Goal: Task Accomplishment & Management: Complete application form

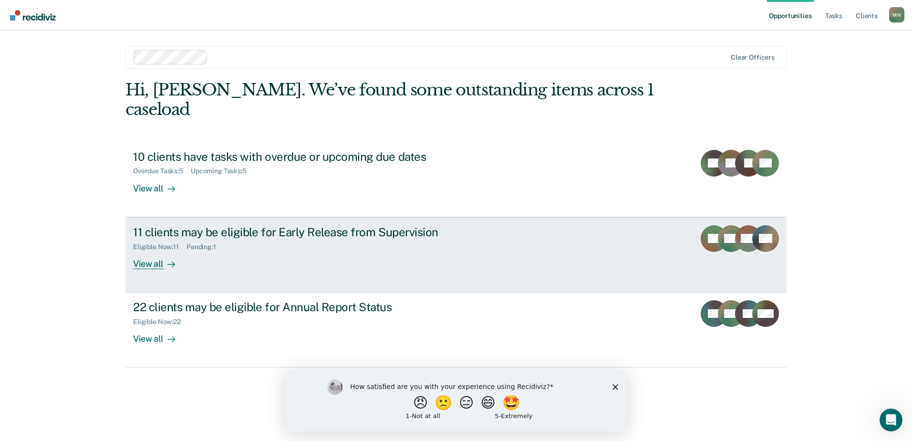
click at [158, 250] on div "View all" at bounding box center [159, 259] width 53 height 19
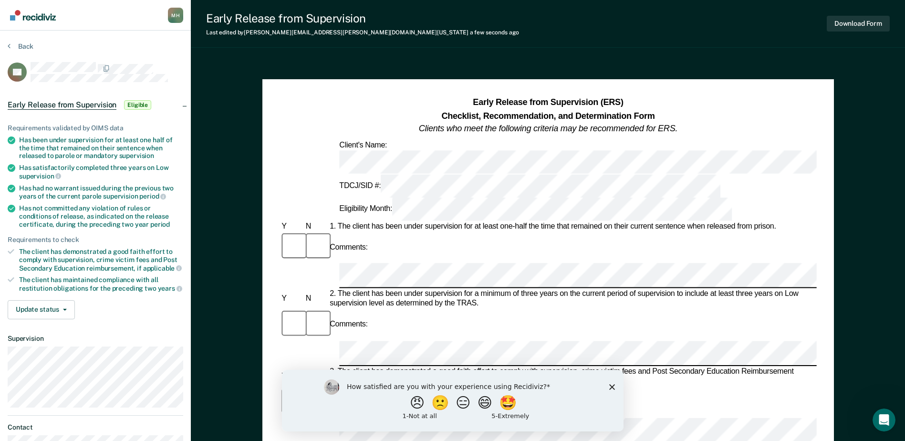
click at [413, 386] on div "Comments:" at bounding box center [547, 415] width 536 height 58
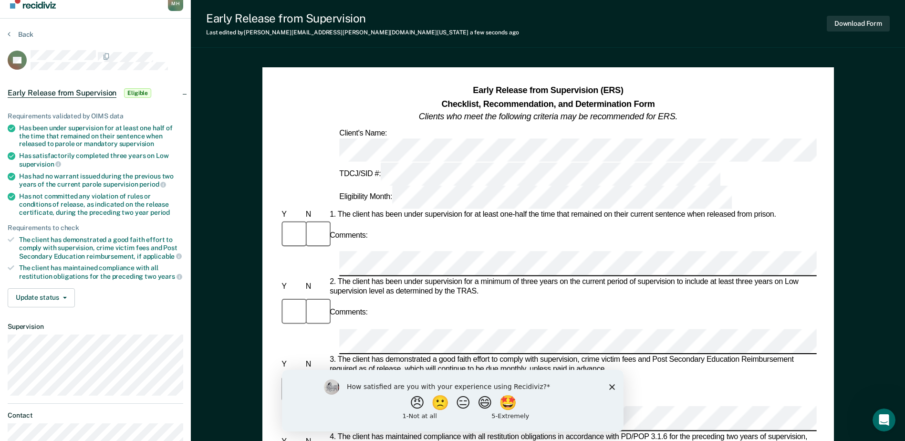
scroll to position [48, 0]
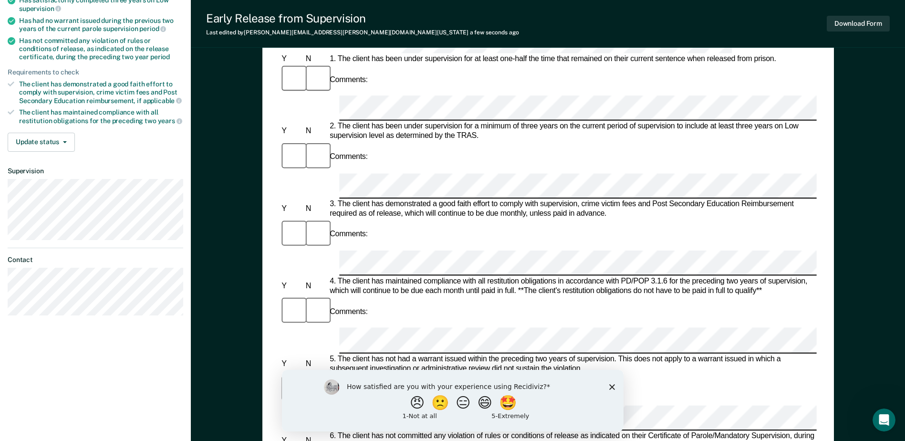
scroll to position [191, 0]
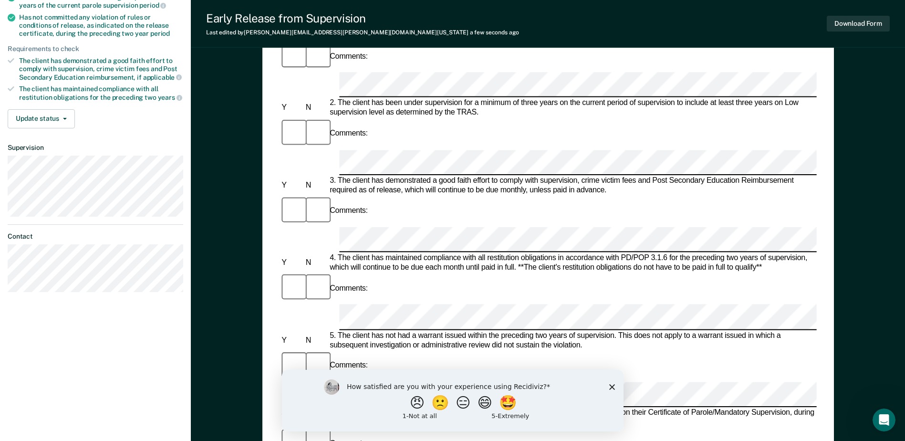
click at [443, 427] on div "Comments:" at bounding box center [547, 443] width 536 height 32
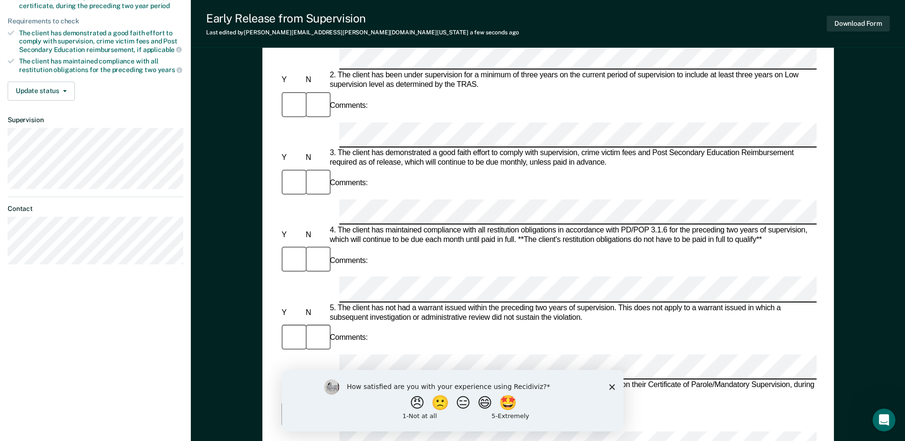
scroll to position [219, 0]
click at [247, 287] on div "Early Release from Supervision (ERS) Checklist, Recommendation, and Determinati…" at bounding box center [548, 259] width 714 height 839
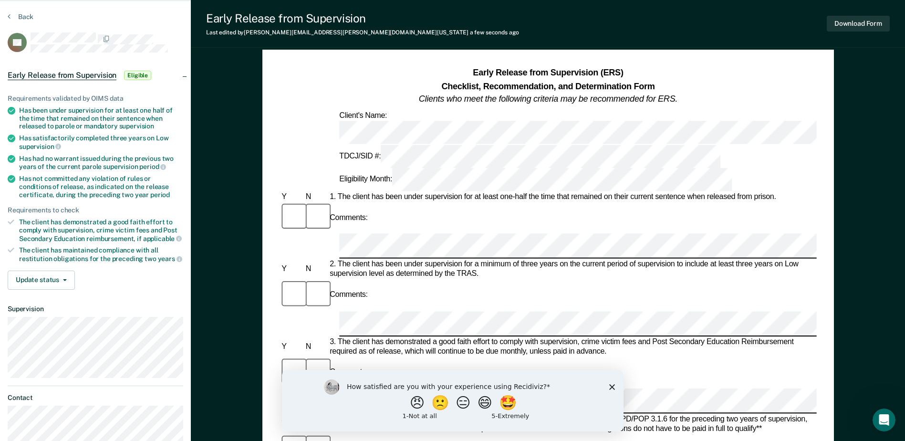
scroll to position [28, 0]
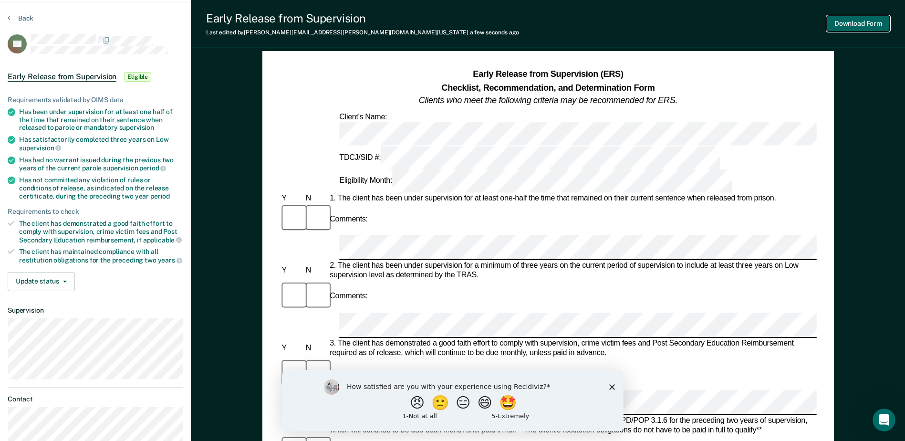
click at [845, 23] on button "Download Form" at bounding box center [857, 24] width 63 height 16
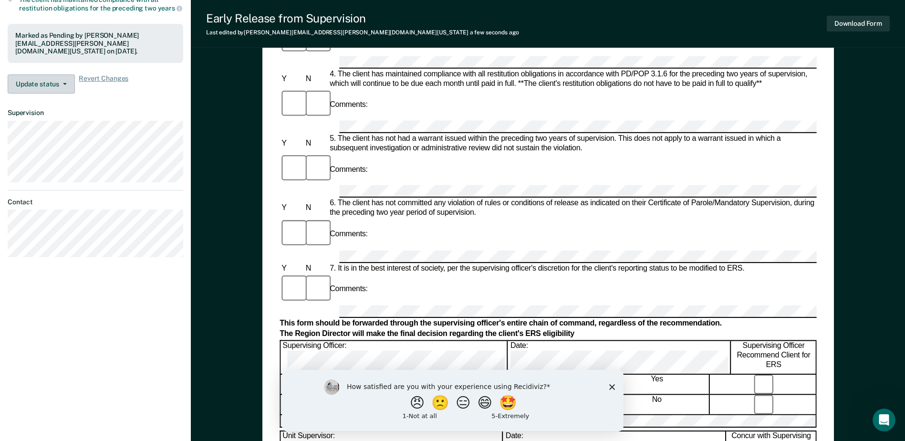
scroll to position [191, 0]
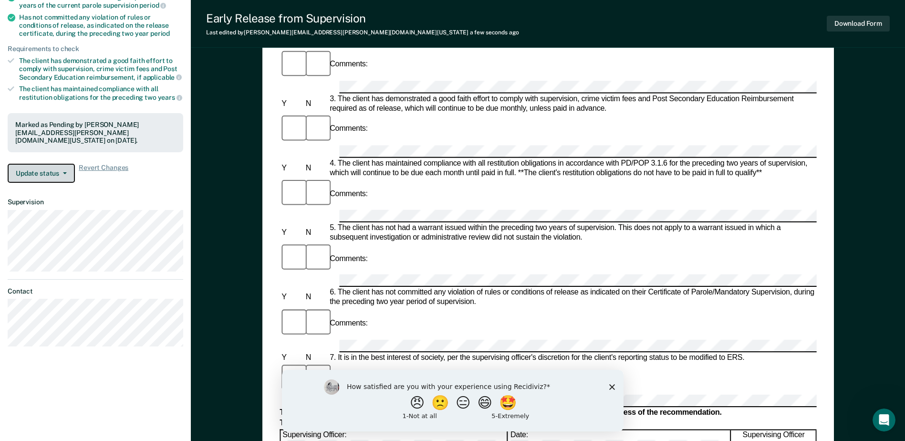
click at [46, 175] on button "Update status" at bounding box center [41, 173] width 67 height 19
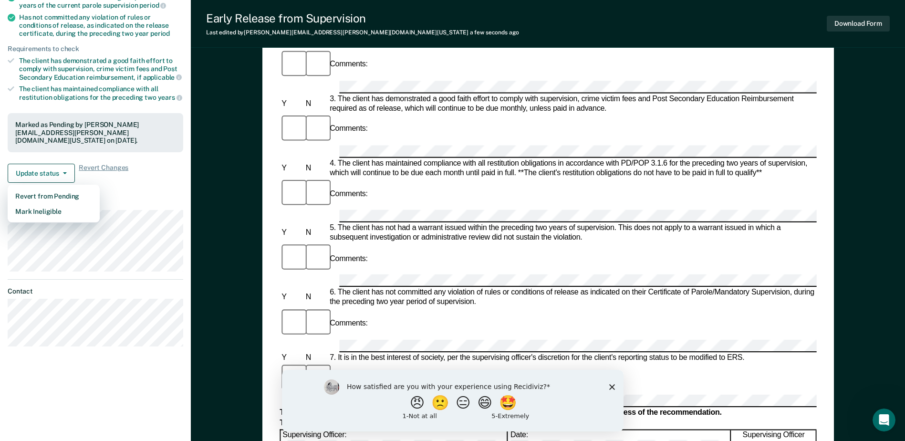
click at [135, 186] on div "Requirements validated by OIMS data Has been under supervision for at least one…" at bounding box center [95, 54] width 191 height 272
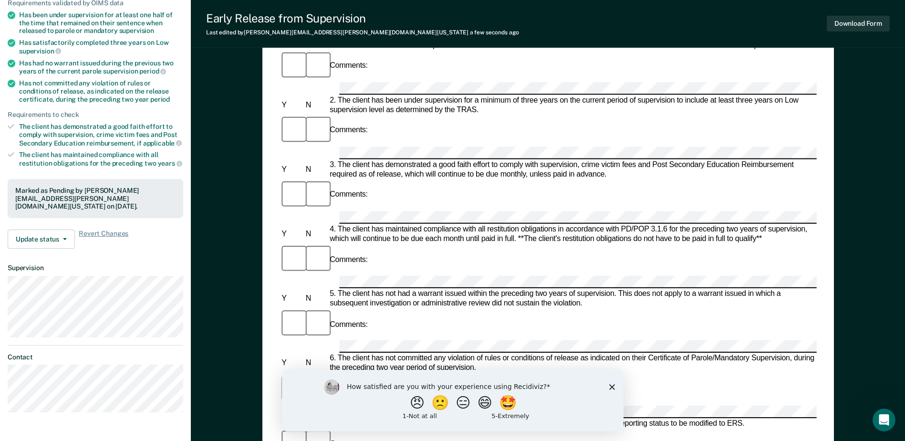
scroll to position [0, 0]
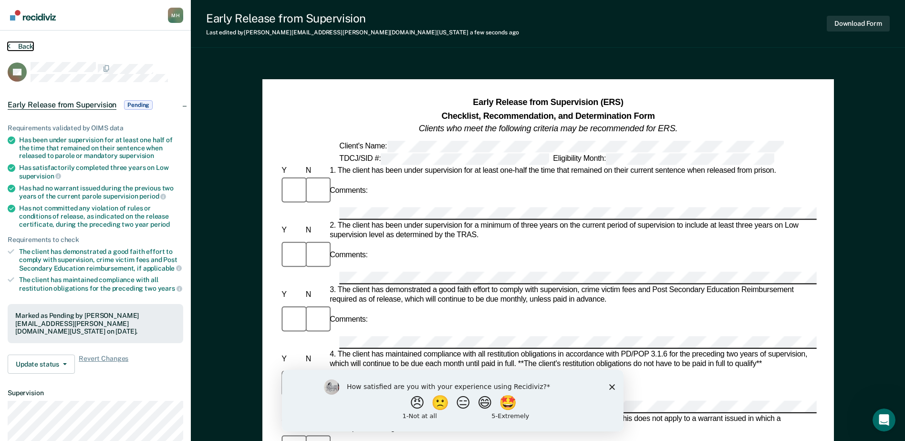
click at [22, 44] on button "Back" at bounding box center [21, 46] width 26 height 9
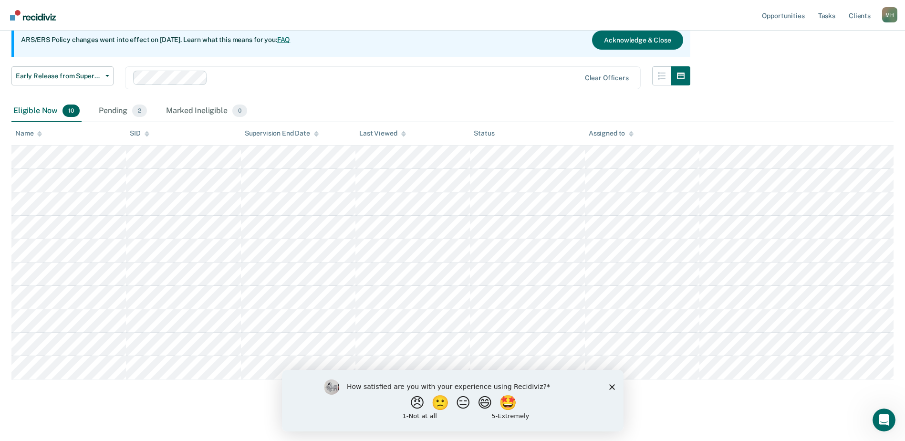
scroll to position [103, 0]
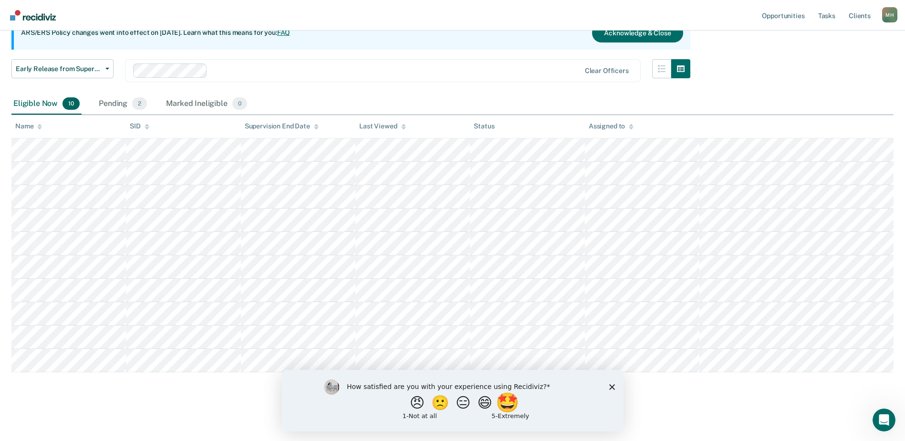
click at [515, 401] on button "🤩" at bounding box center [508, 401] width 26 height 19
click at [610, 389] on polygon "Close survey" at bounding box center [611, 391] width 6 height 6
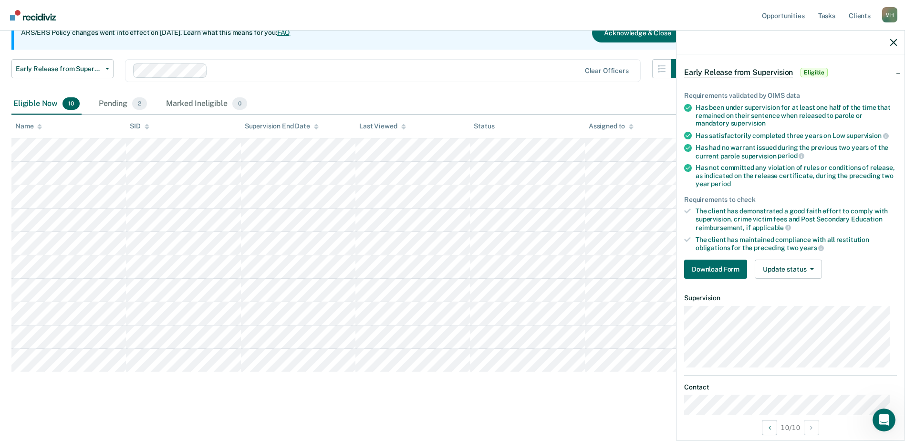
scroll to position [74, 0]
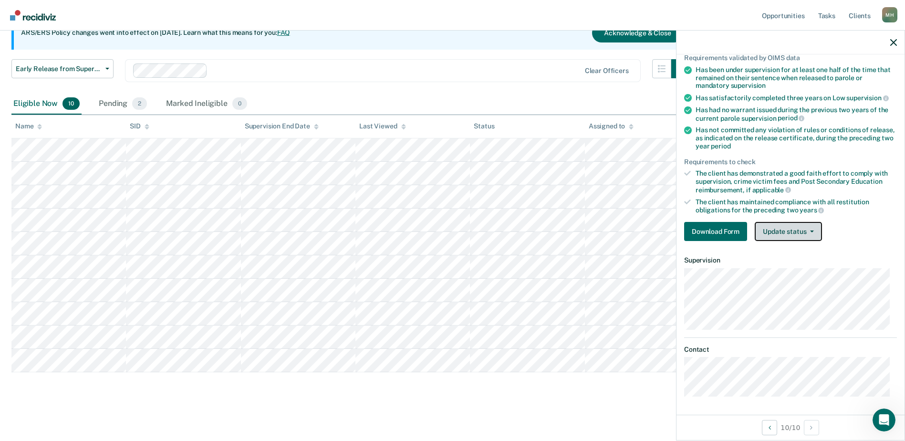
click at [804, 227] on button "Update status" at bounding box center [787, 231] width 67 height 19
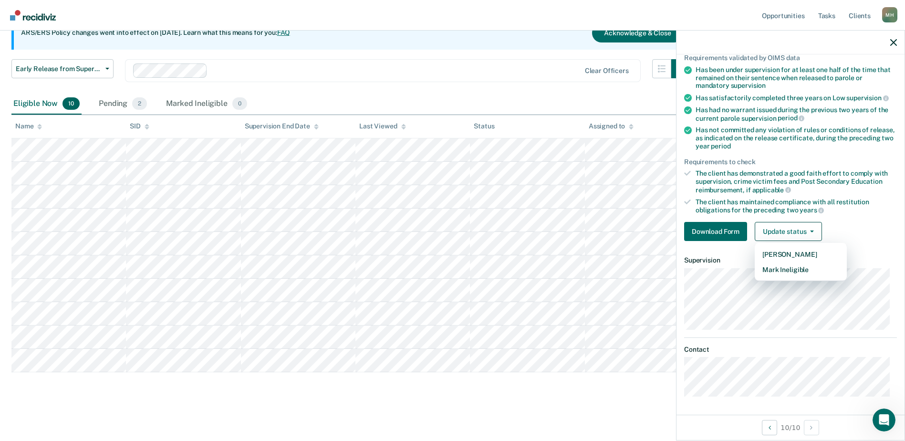
click at [876, 237] on div "Download Form Update status [PERSON_NAME] Mark Ineligible" at bounding box center [790, 231] width 213 height 19
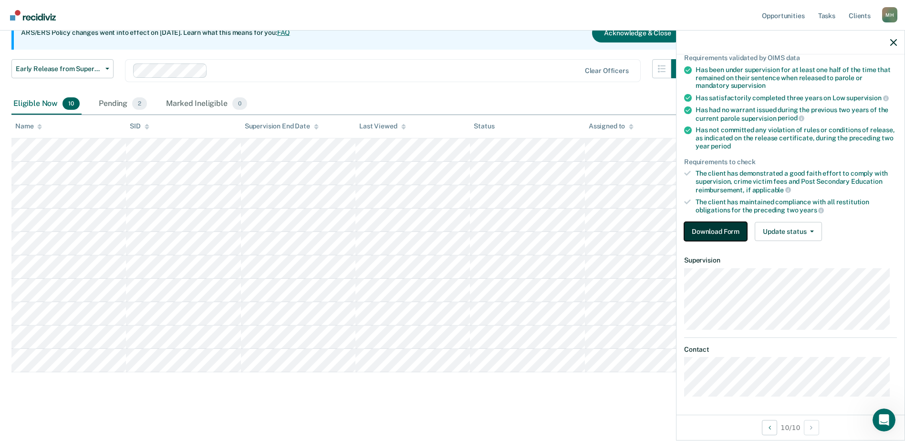
click at [716, 236] on button "Download Form" at bounding box center [715, 231] width 63 height 19
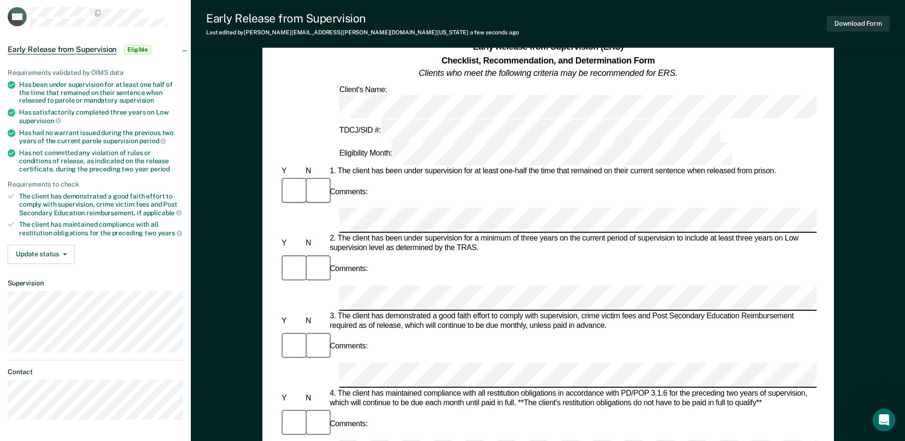
scroll to position [48, 0]
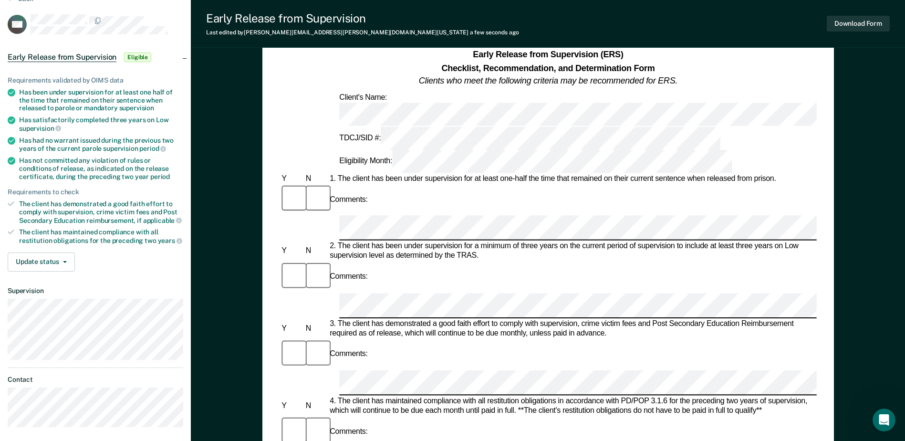
click at [398, 338] on div "Comments:" at bounding box center [547, 367] width 536 height 58
click at [371, 415] on div "Comments:" at bounding box center [547, 431] width 536 height 32
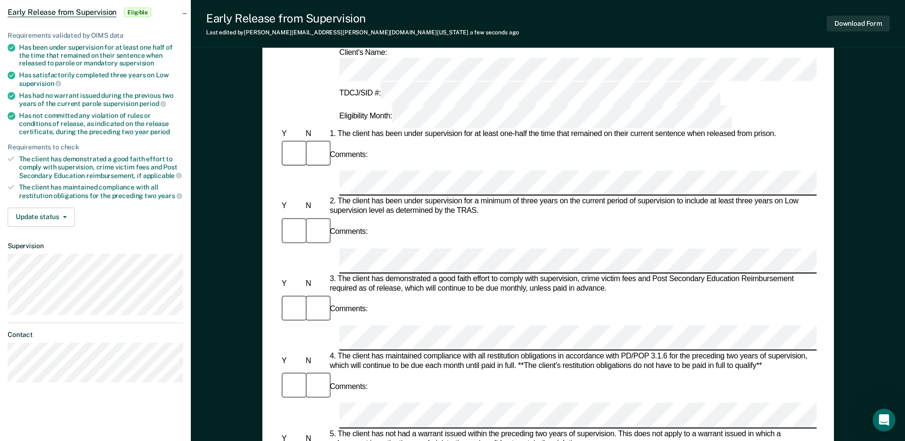
scroll to position [95, 0]
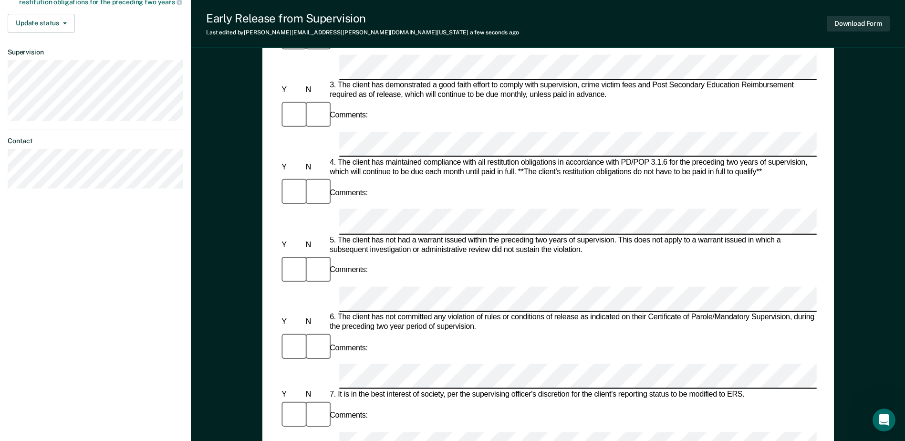
scroll to position [191, 0]
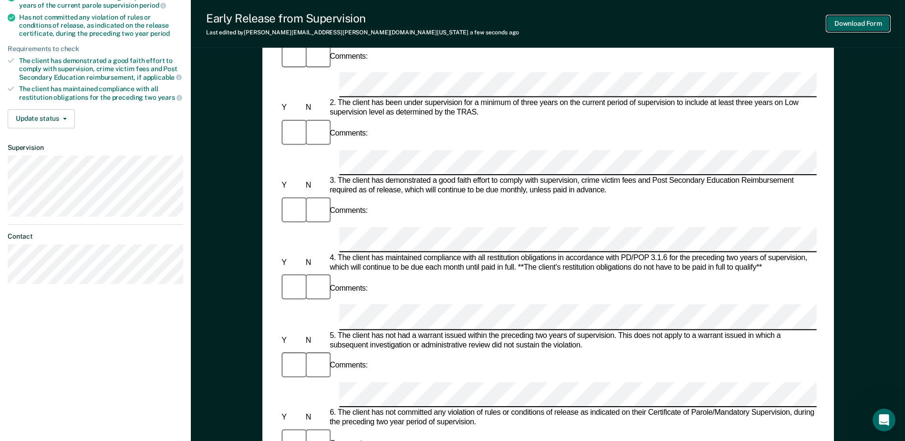
click at [864, 21] on button "Download Form" at bounding box center [857, 24] width 63 height 16
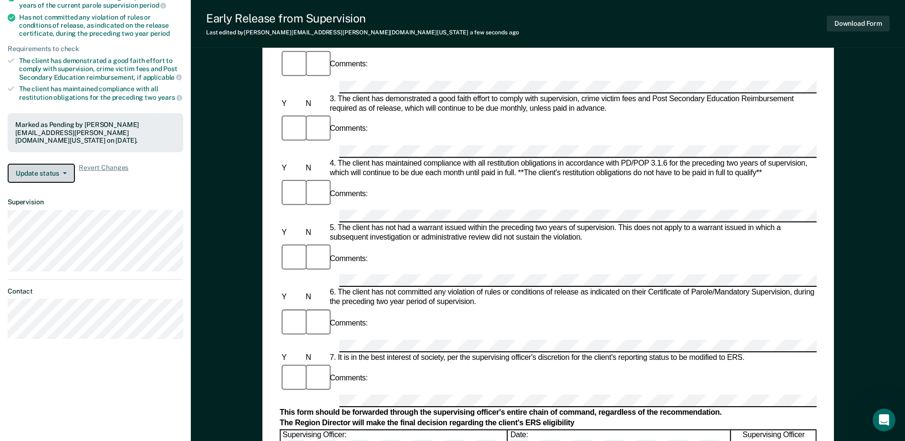
click at [49, 170] on button "Update status" at bounding box center [41, 173] width 67 height 19
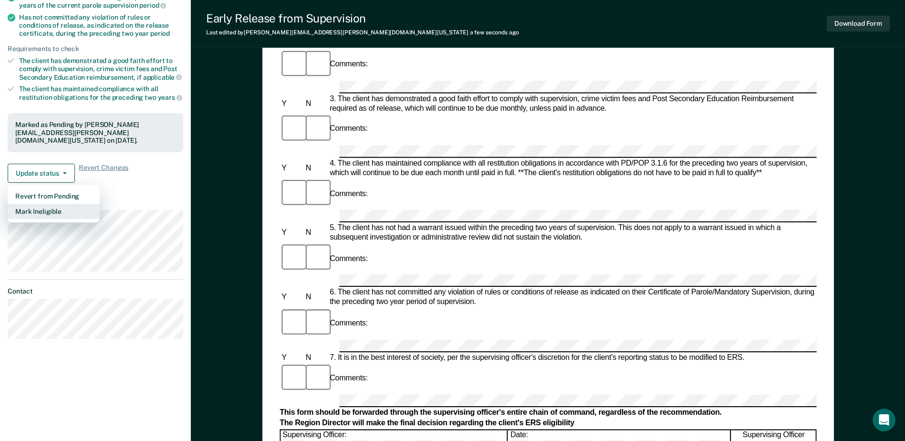
click at [62, 206] on button "Mark Ineligible" at bounding box center [54, 211] width 92 height 15
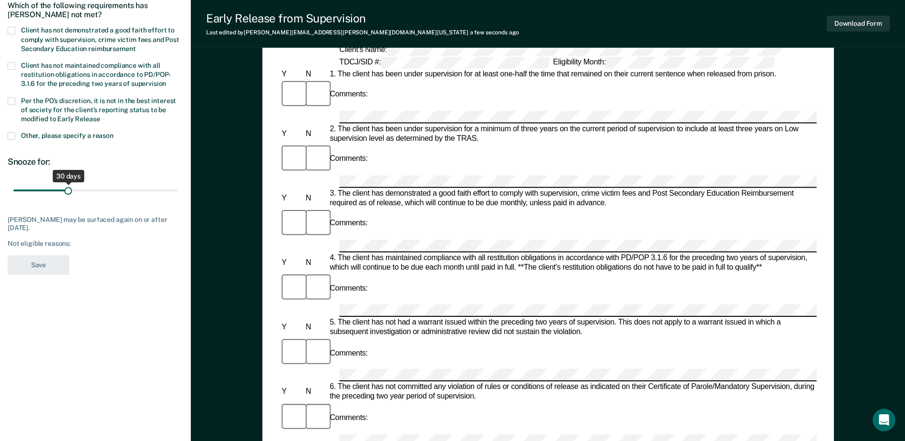
scroll to position [0, 0]
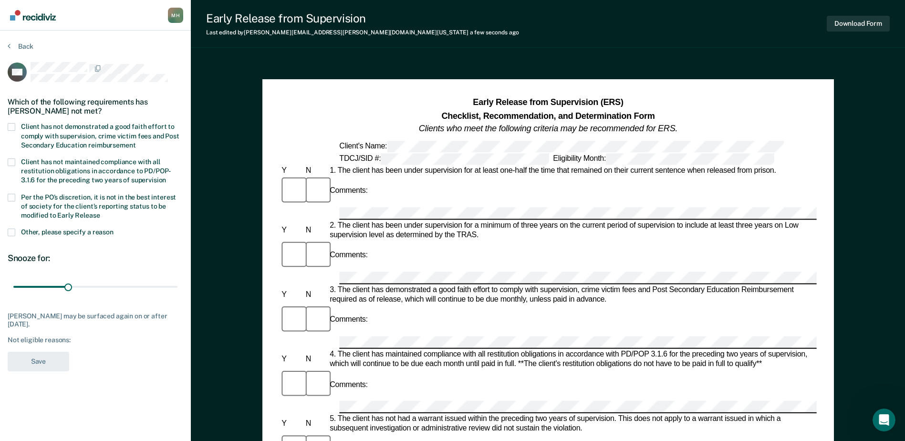
click at [15, 125] on span at bounding box center [12, 127] width 8 height 8
click at [135, 142] on input "Client has not demonstrated a good faith effort to comply with supervision, cri…" at bounding box center [135, 142] width 0 height 0
drag, startPoint x: 67, startPoint y: 283, endPoint x: 186, endPoint y: 298, distance: 119.7
type input "90"
click at [177, 295] on input "range" at bounding box center [95, 286] width 164 height 17
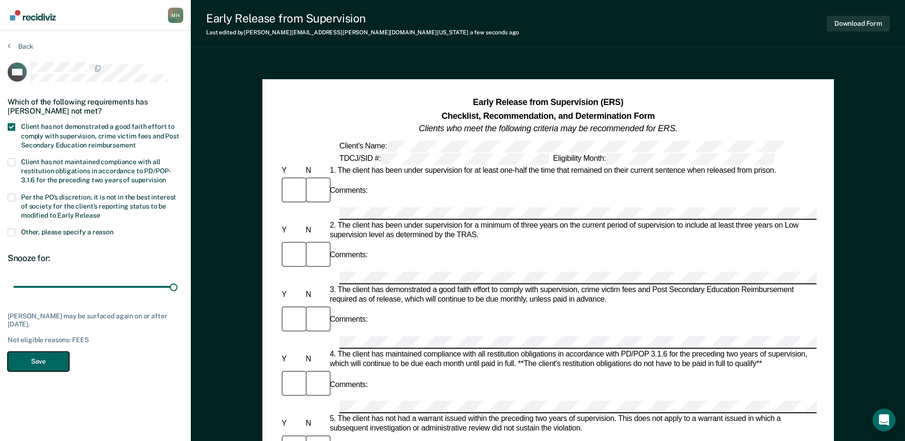
click at [56, 358] on button "Save" at bounding box center [39, 361] width 62 height 20
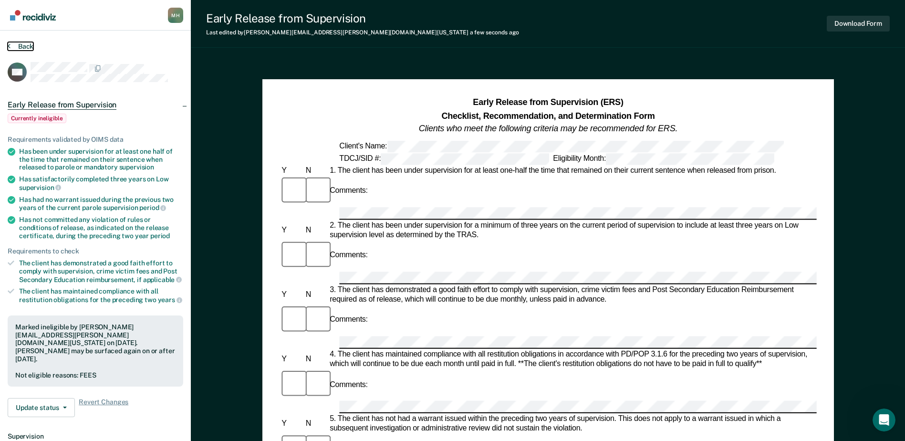
click at [14, 44] on button "Back" at bounding box center [21, 46] width 26 height 9
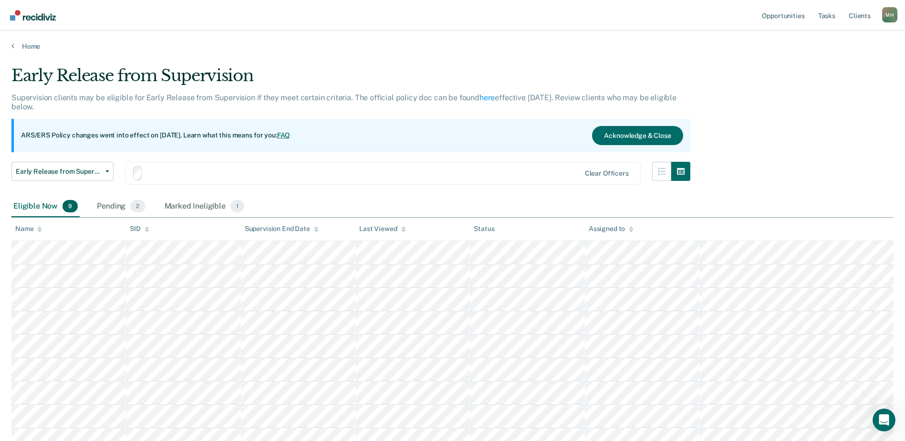
scroll to position [79, 0]
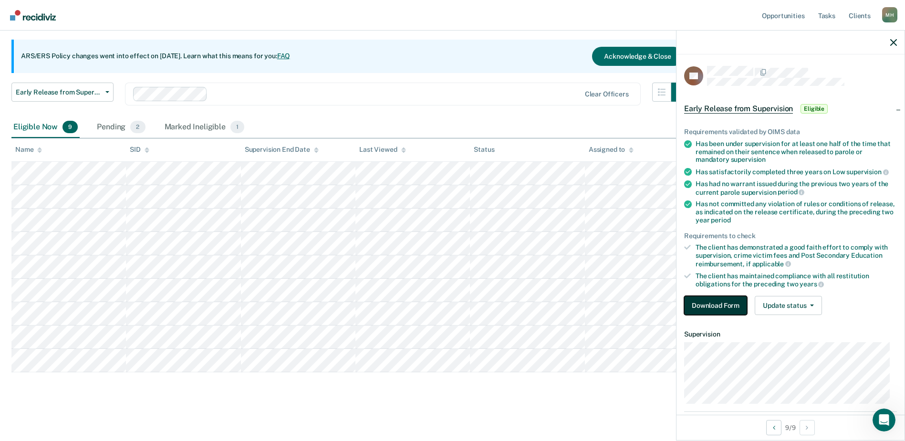
click at [709, 304] on button "Download Form" at bounding box center [715, 305] width 63 height 19
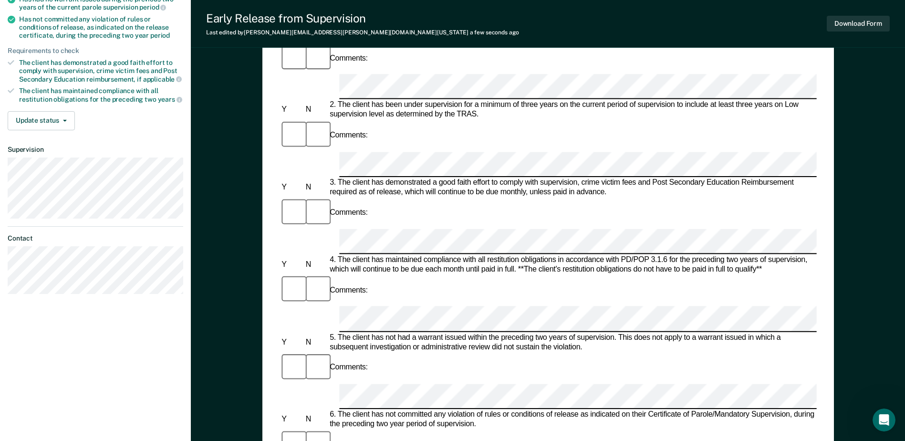
scroll to position [191, 0]
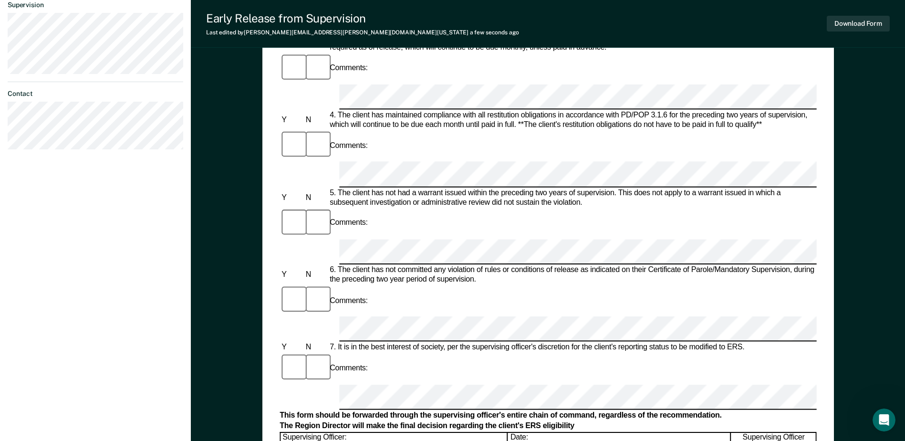
scroll to position [334, 0]
click at [186, 321] on div "[PERSON_NAME] [PERSON_NAME] Profile How it works Log Out Back DC Early Release …" at bounding box center [95, 93] width 191 height 854
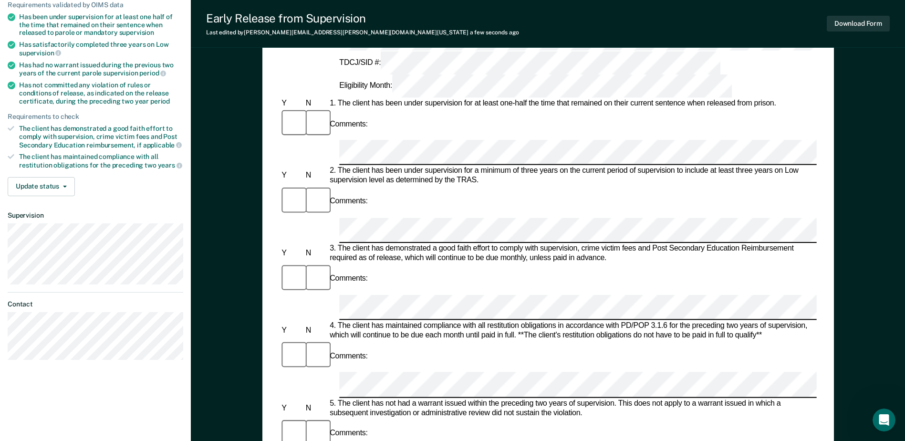
scroll to position [0, 0]
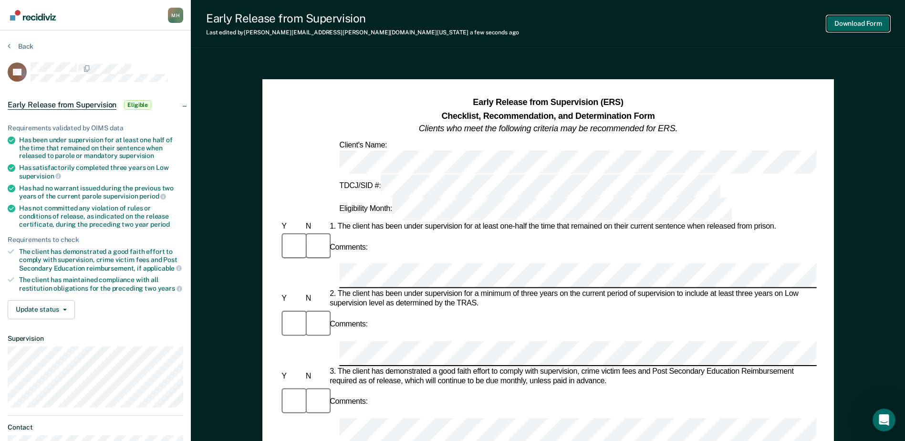
click at [861, 21] on button "Download Form" at bounding box center [857, 24] width 63 height 16
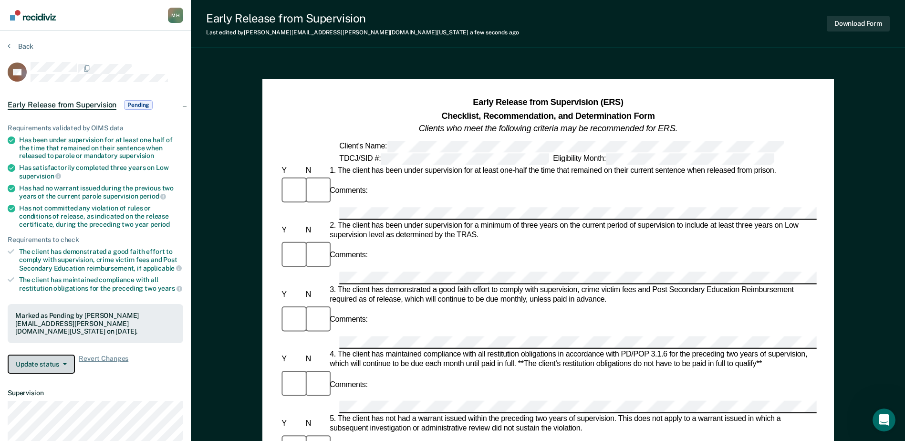
click at [59, 363] on span "button" at bounding box center [63, 364] width 8 height 2
click at [156, 380] on div "Requirements validated by OIMS data Has been under supervision for at least one…" at bounding box center [95, 245] width 191 height 272
click at [19, 47] on button "Back" at bounding box center [21, 46] width 26 height 9
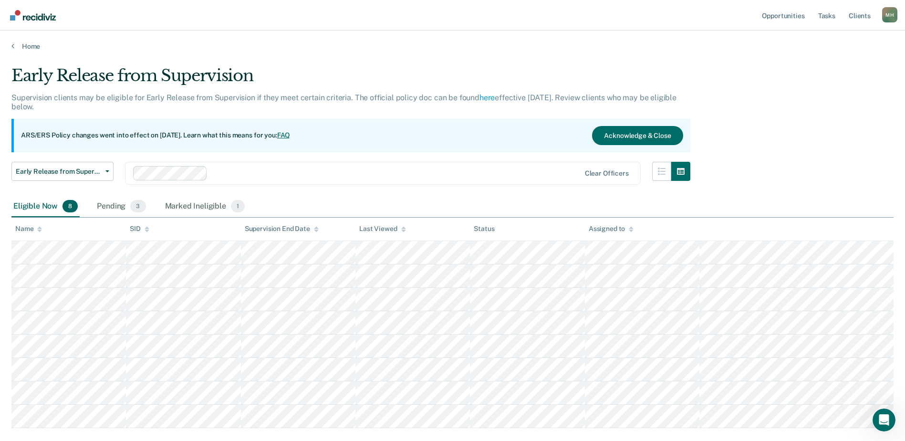
scroll to position [56, 0]
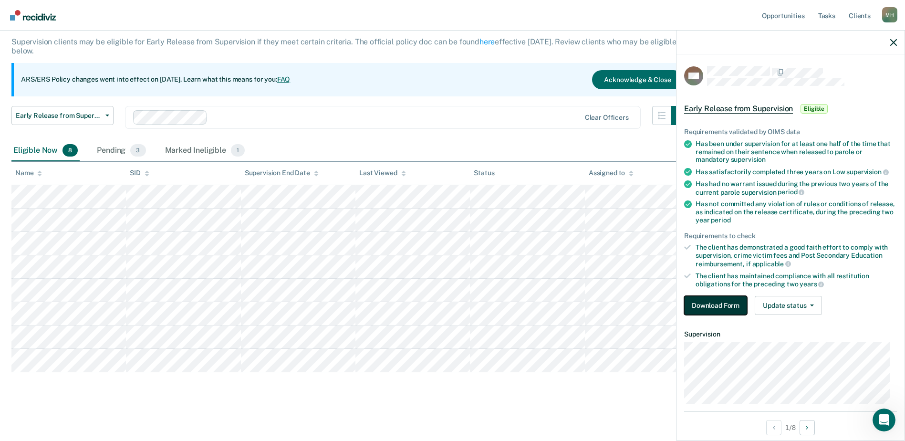
click at [732, 309] on button "Download Form" at bounding box center [715, 305] width 63 height 19
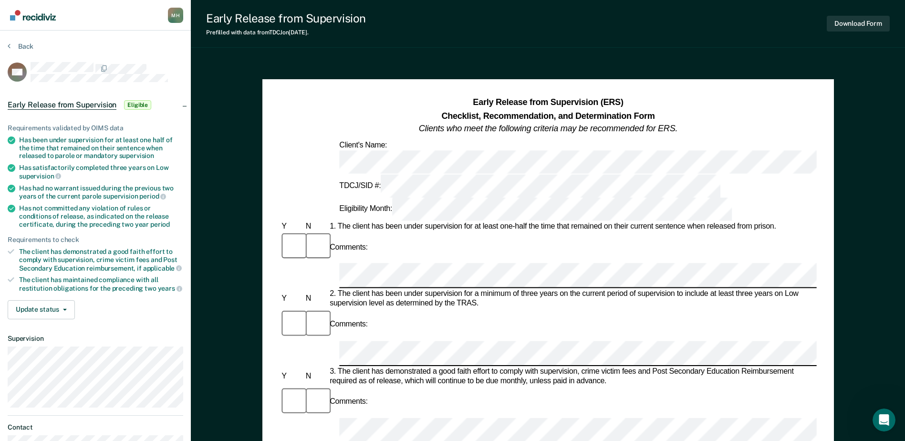
click at [358, 222] on div "1. The client has been under supervision for at least one-half the time that re…" at bounding box center [572, 227] width 489 height 10
click at [392, 222] on div "1. The client has been under supervision for at least one-half the time that re…" at bounding box center [572, 227] width 489 height 10
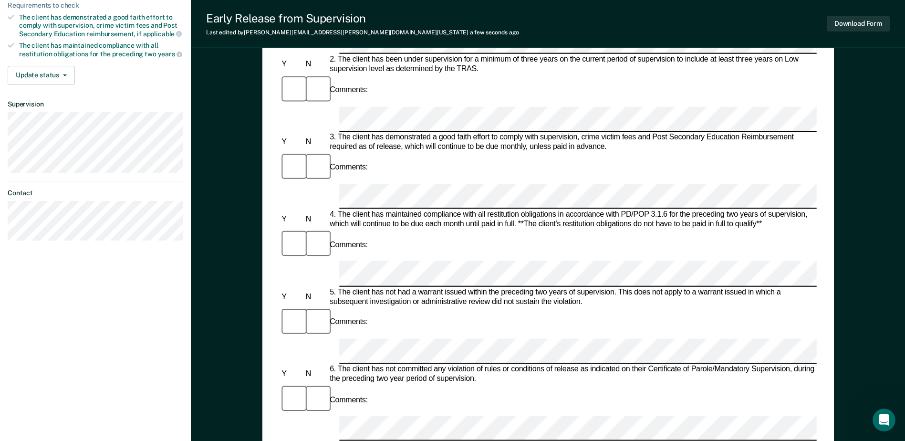
scroll to position [28, 0]
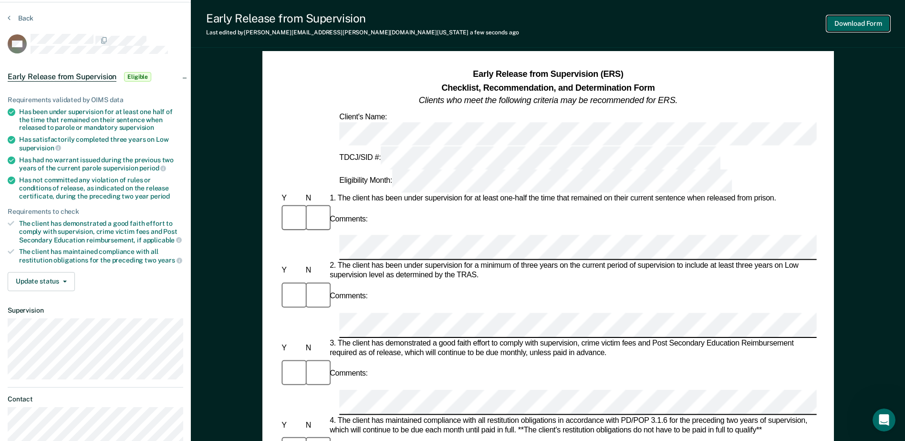
click at [858, 21] on button "Download Form" at bounding box center [857, 24] width 63 height 16
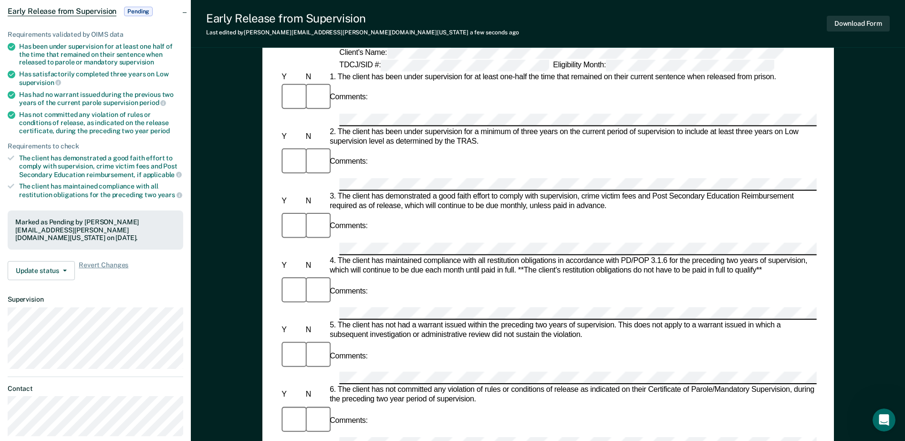
scroll to position [0, 0]
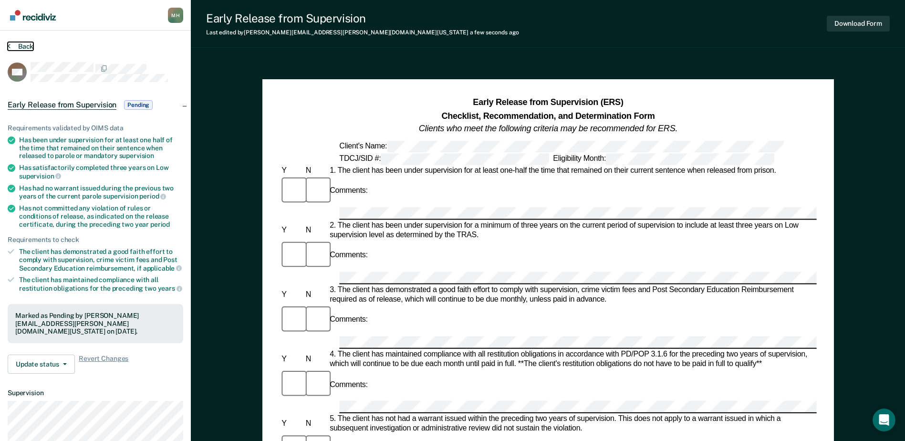
click at [28, 44] on button "Back" at bounding box center [21, 46] width 26 height 9
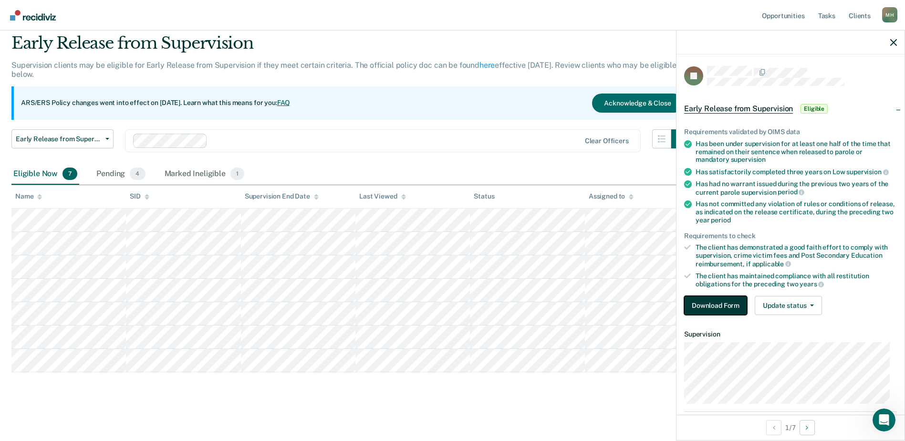
click at [714, 309] on button "Download Form" at bounding box center [715, 305] width 63 height 19
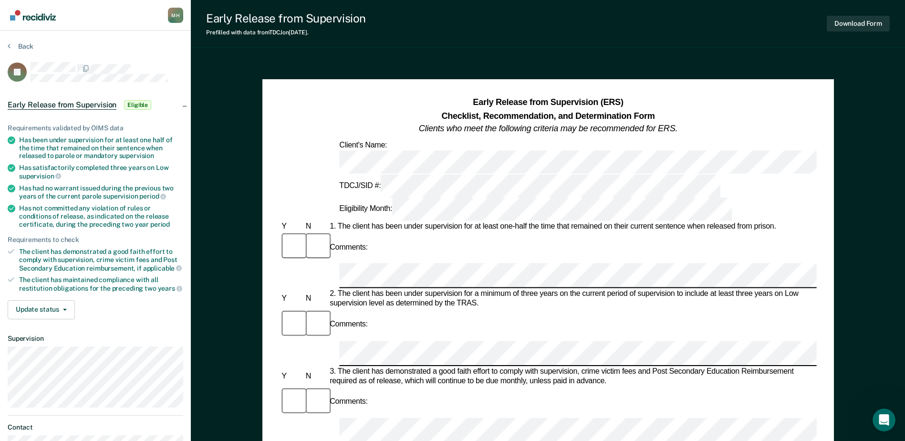
drag, startPoint x: 349, startPoint y: 160, endPoint x: 359, endPoint y: 166, distance: 12.0
click at [349, 174] on div "TDCJ/SID #:" at bounding box center [529, 185] width 385 height 23
click at [337, 144] on div "Client's Name:" at bounding box center [547, 156] width 536 height 33
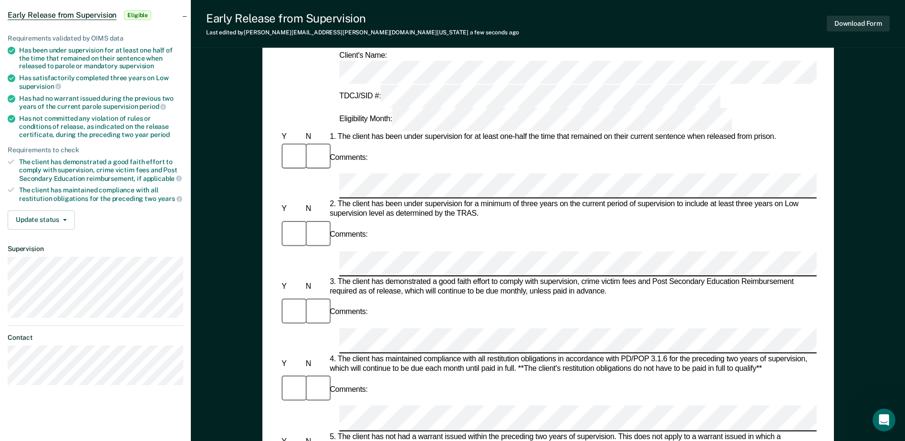
scroll to position [191, 0]
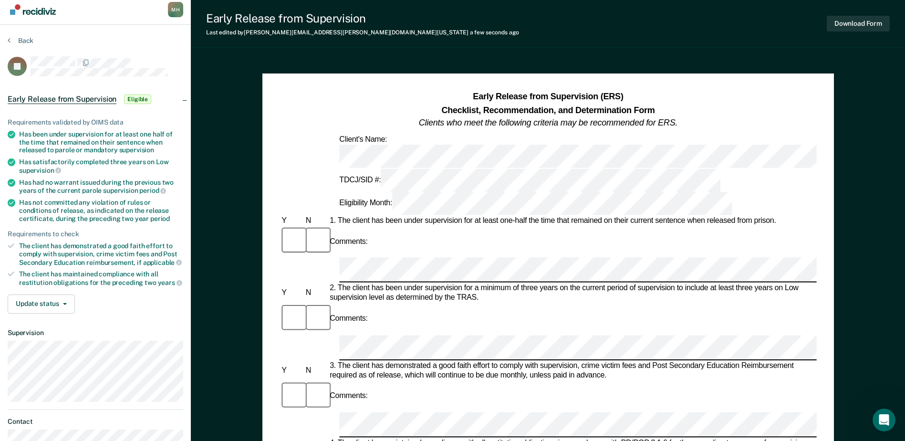
scroll to position [0, 0]
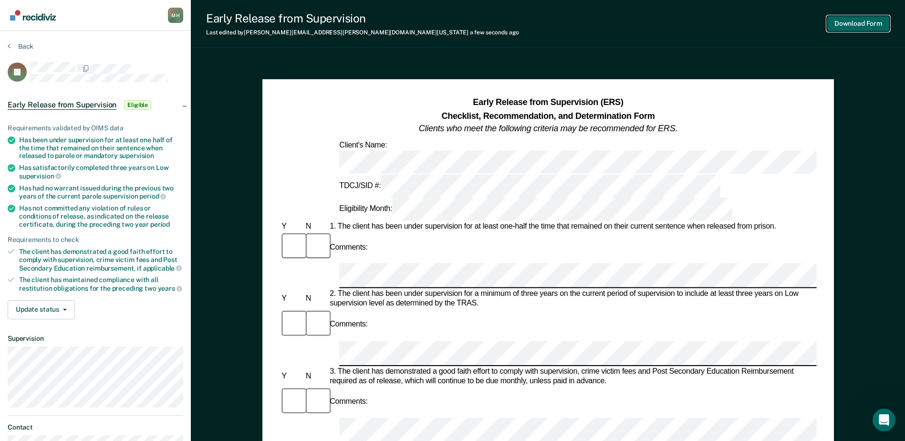
click at [851, 28] on button "Download Form" at bounding box center [857, 24] width 63 height 16
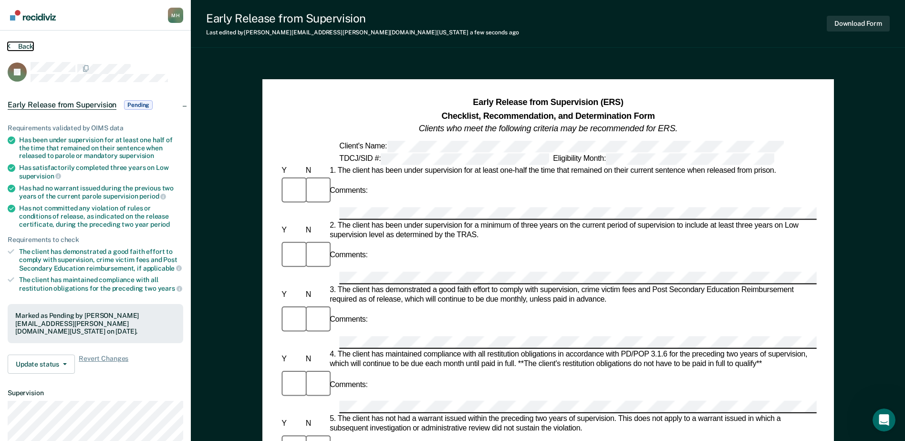
click at [31, 46] on button "Back" at bounding box center [21, 46] width 26 height 9
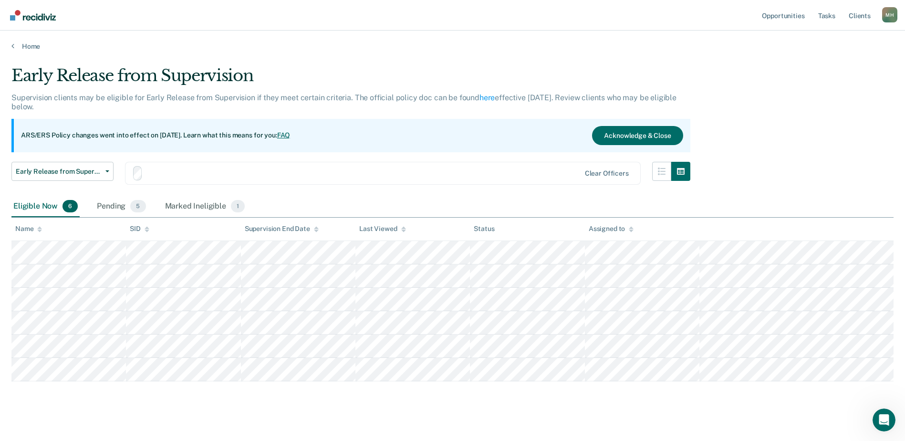
scroll to position [9, 0]
